Goal: Book appointment/travel/reservation

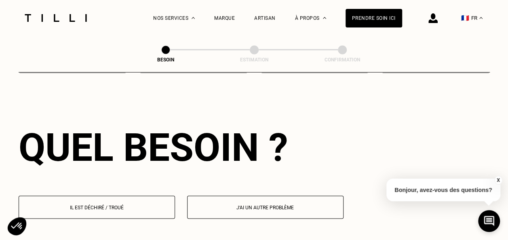
click at [111, 204] on p "Il est déchiré / troué" at bounding box center [96, 207] width 147 height 6
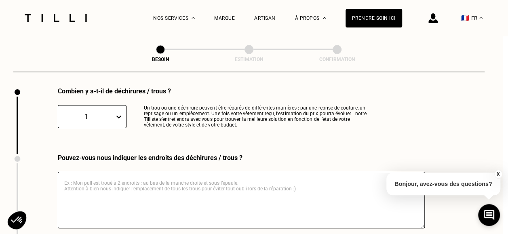
scroll to position [871, 5]
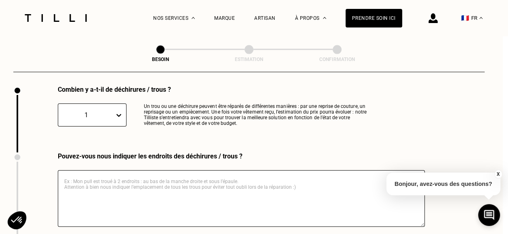
click at [193, 182] on textarea at bounding box center [241, 198] width 367 height 57
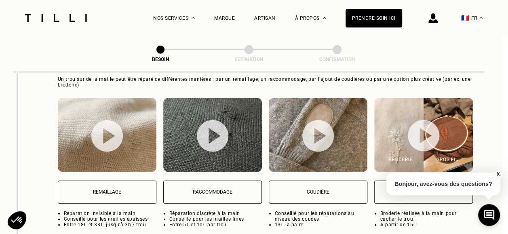
scroll to position [1114, 5]
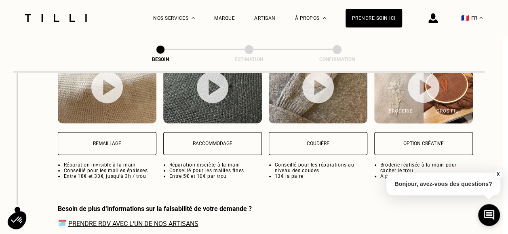
click at [106, 132] on button "Remaillage" at bounding box center [107, 143] width 99 height 23
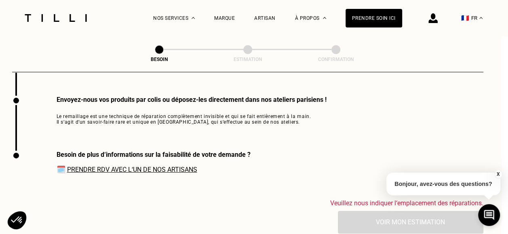
scroll to position [1224, 6]
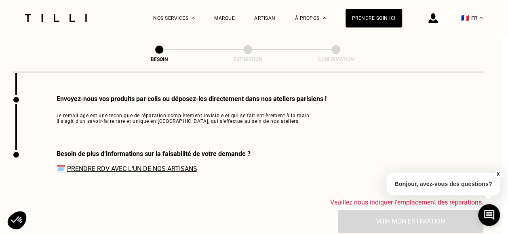
click at [140, 165] on link "Prendre RDV avec l‘un de nos artisans" at bounding box center [132, 169] width 130 height 8
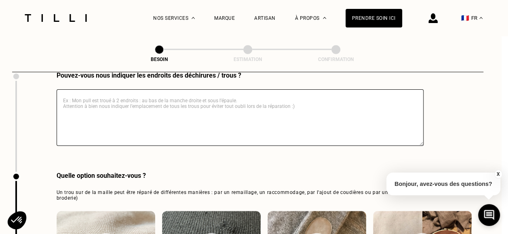
scroll to position [941, 6]
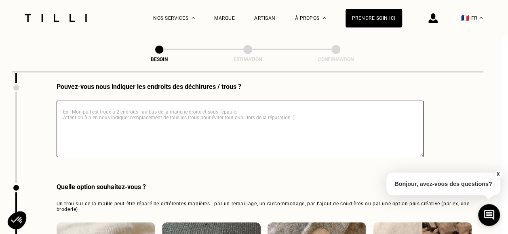
click at [141, 107] on textarea at bounding box center [240, 129] width 367 height 57
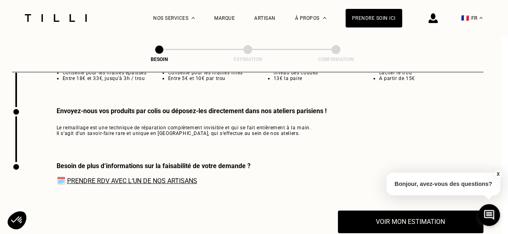
scroll to position [1224, 6]
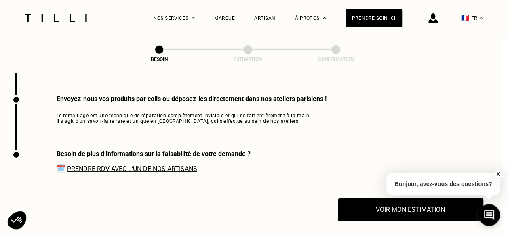
type textarea "Mon pull est troué à droite du col en V"
click at [279, 169] on div "Besoin de plus d‘informations sur la faisabilité de votre demande ? 🗓️ Prendre …" at bounding box center [247, 174] width 471 height 48
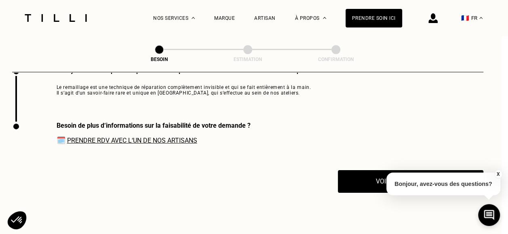
scroll to position [1264, 6]
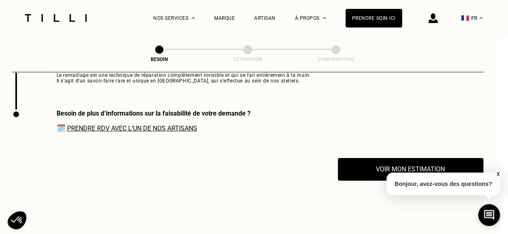
click at [153, 124] on span "🗓️ Prendre RDV avec l‘un de nos artisans" at bounding box center [154, 128] width 194 height 8
click at [153, 126] on link "Prendre RDV avec l‘un de nos artisans" at bounding box center [132, 128] width 130 height 8
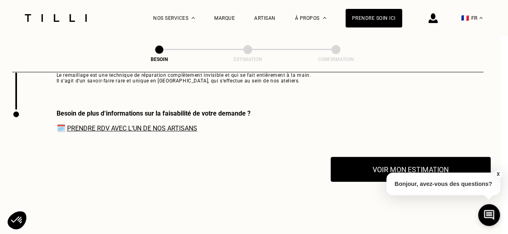
click at [400, 160] on button "Voir mon estimation" at bounding box center [410, 169] width 160 height 25
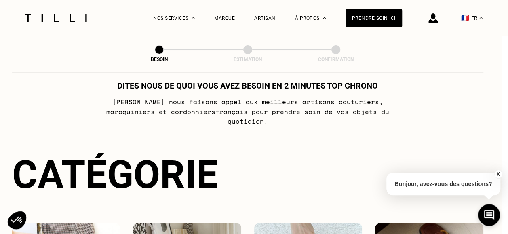
scroll to position [0, 6]
